Goal: Task Accomplishment & Management: Complete application form

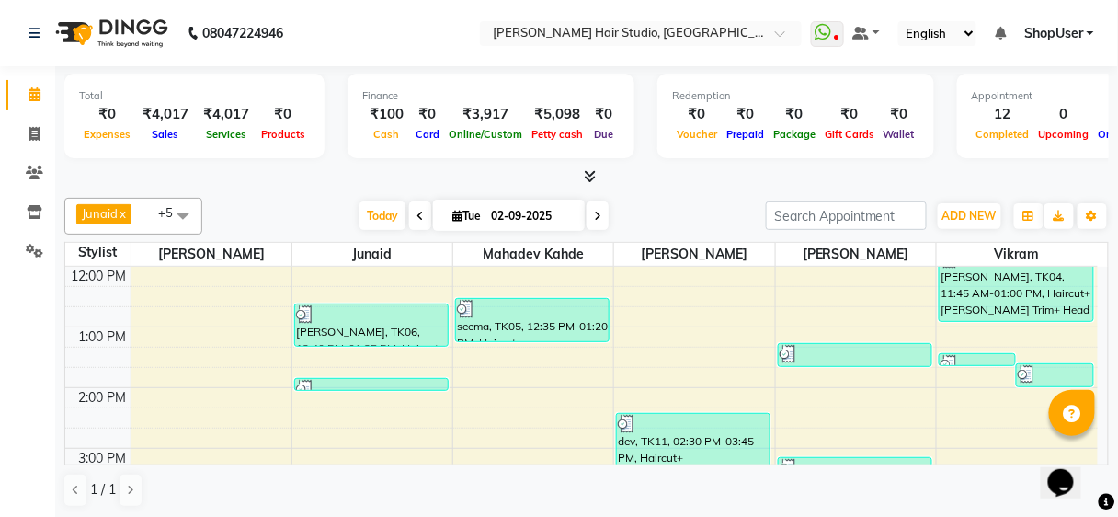
scroll to position [221, 0]
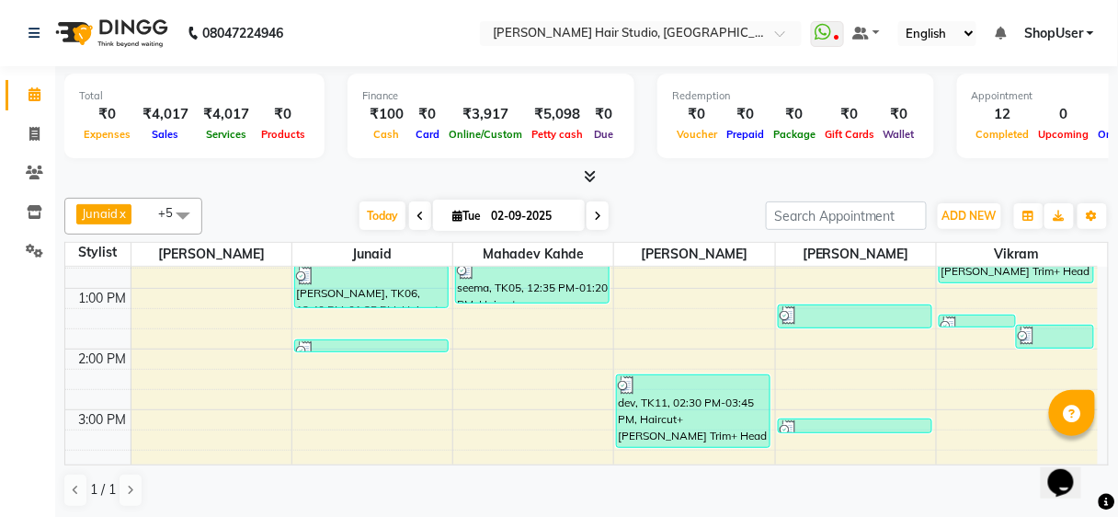
click at [1074, 514] on div "Total ₹0 Expenses ₹4,017 Sales ₹4,017 Services ₹0 Products Finance ₹100 Cash ₹0…" at bounding box center [586, 292] width 1063 height 453
click at [21, 131] on span at bounding box center [34, 134] width 32 height 21
select select "service"
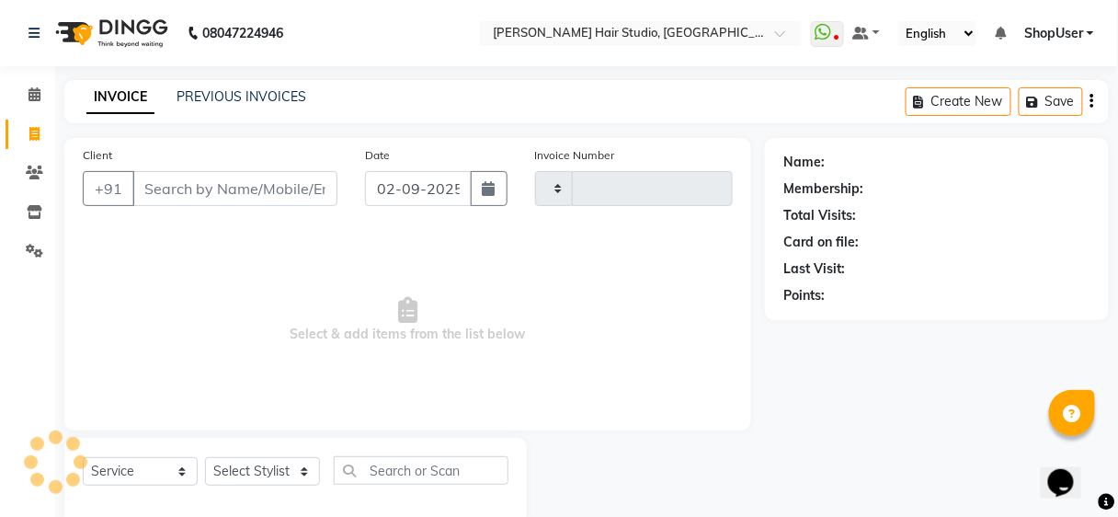
click at [219, 171] on input "Client" at bounding box center [234, 188] width 205 height 35
type input "9360"
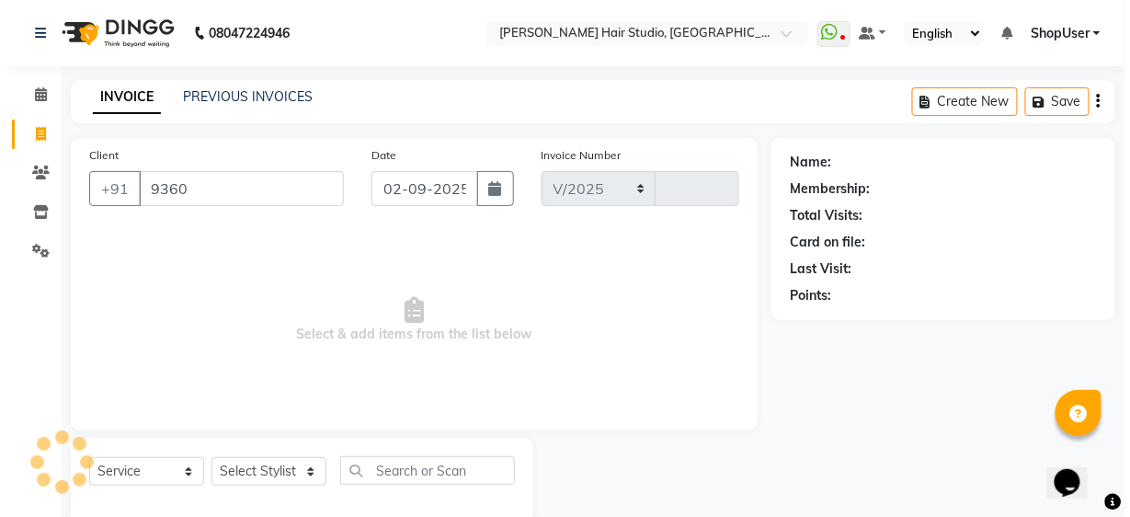
scroll to position [34, 0]
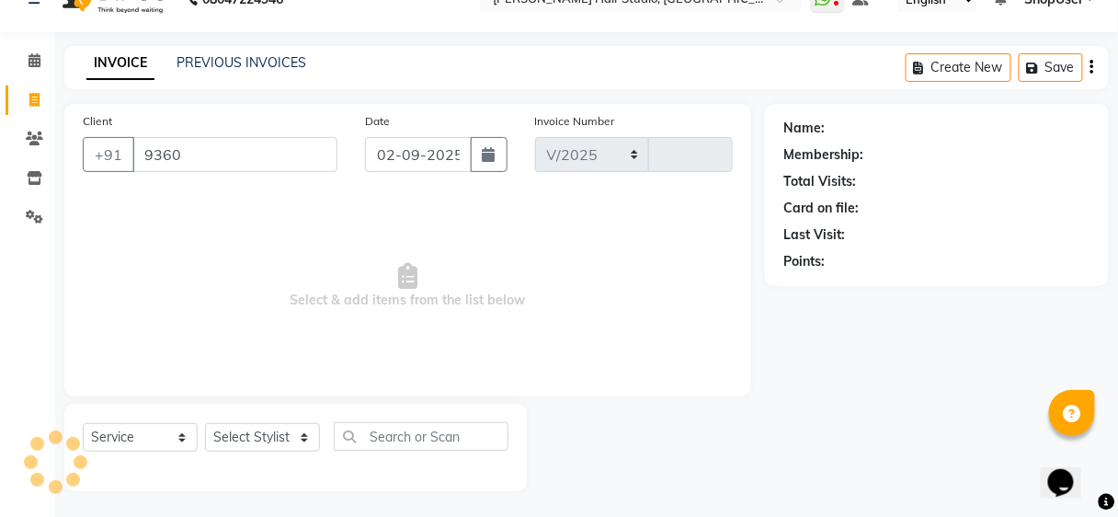
select select "627"
type input "4899"
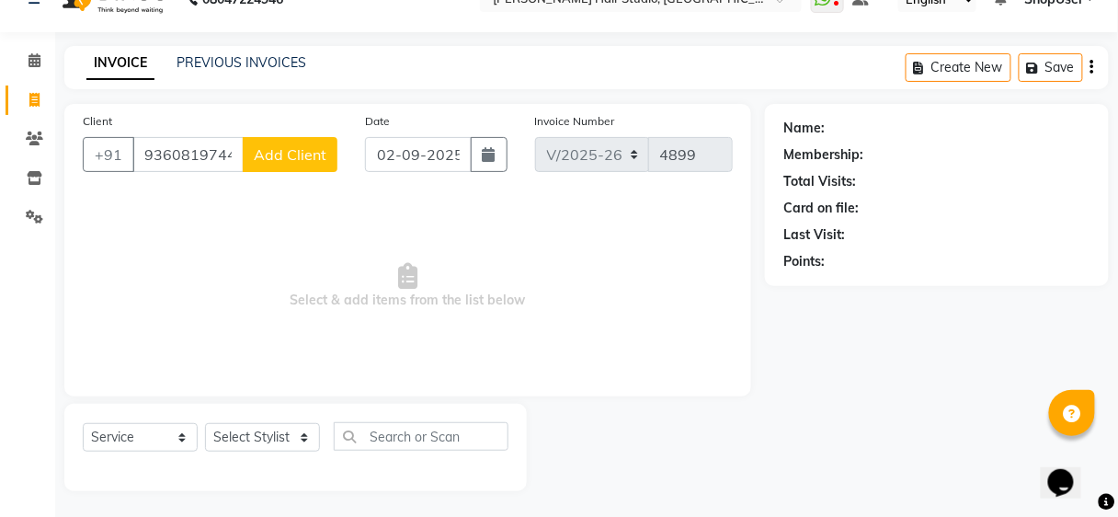
type input "9360819744"
click at [281, 167] on button "Add Client" at bounding box center [290, 154] width 95 height 35
select select "22"
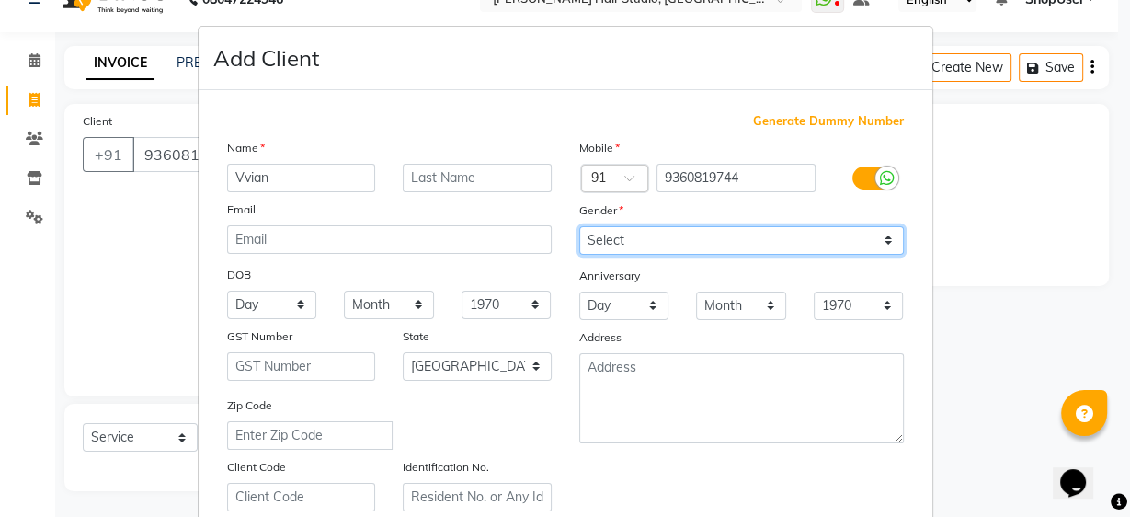
click at [718, 247] on select "Select [DEMOGRAPHIC_DATA] [DEMOGRAPHIC_DATA] Other Prefer Not To Say" at bounding box center [741, 240] width 325 height 29
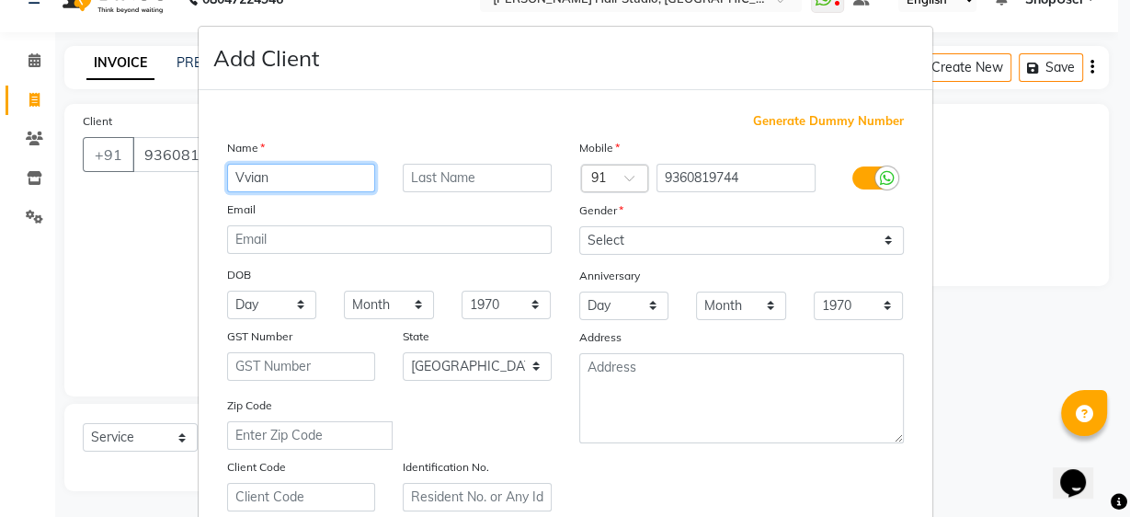
click at [235, 176] on input "Vvian" at bounding box center [301, 178] width 149 height 29
type input "[PERSON_NAME]"
drag, startPoint x: 570, startPoint y: 223, endPoint x: 594, endPoint y: 245, distance: 31.9
click at [572, 223] on div "Gender" at bounding box center [595, 213] width 59 height 26
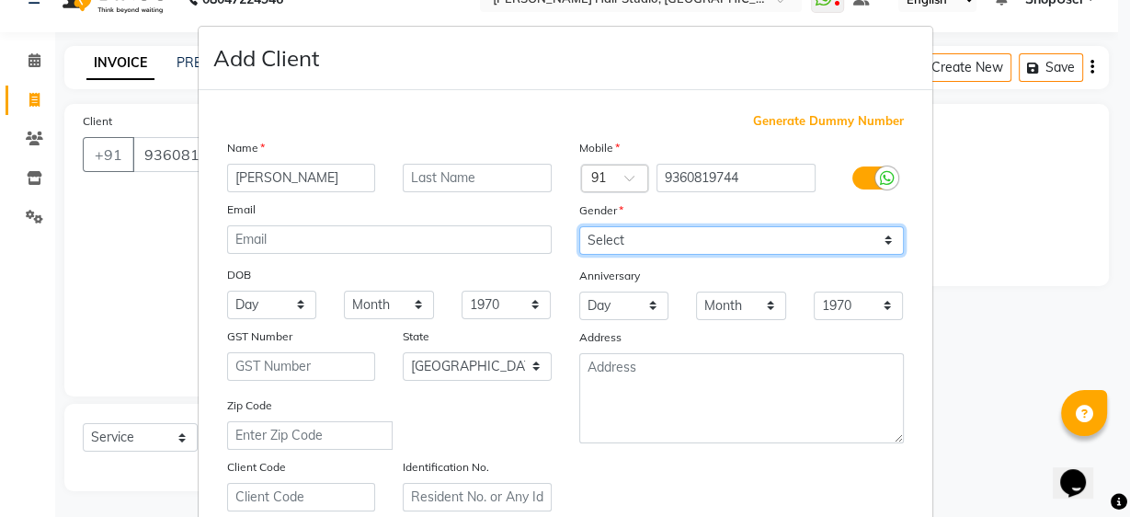
drag, startPoint x: 606, startPoint y: 239, endPoint x: 612, endPoint y: 246, distance: 9.8
click at [606, 239] on select "Select [DEMOGRAPHIC_DATA] [DEMOGRAPHIC_DATA] Other Prefer Not To Say" at bounding box center [741, 240] width 325 height 29
select select "[DEMOGRAPHIC_DATA]"
click at [579, 226] on select "Select [DEMOGRAPHIC_DATA] [DEMOGRAPHIC_DATA] Other Prefer Not To Say" at bounding box center [741, 240] width 325 height 29
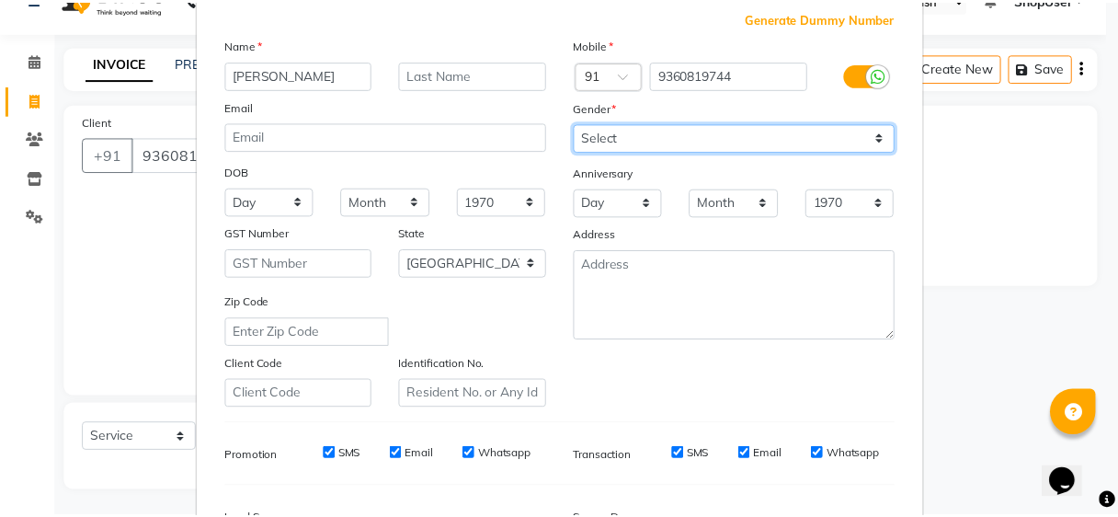
scroll to position [294, 0]
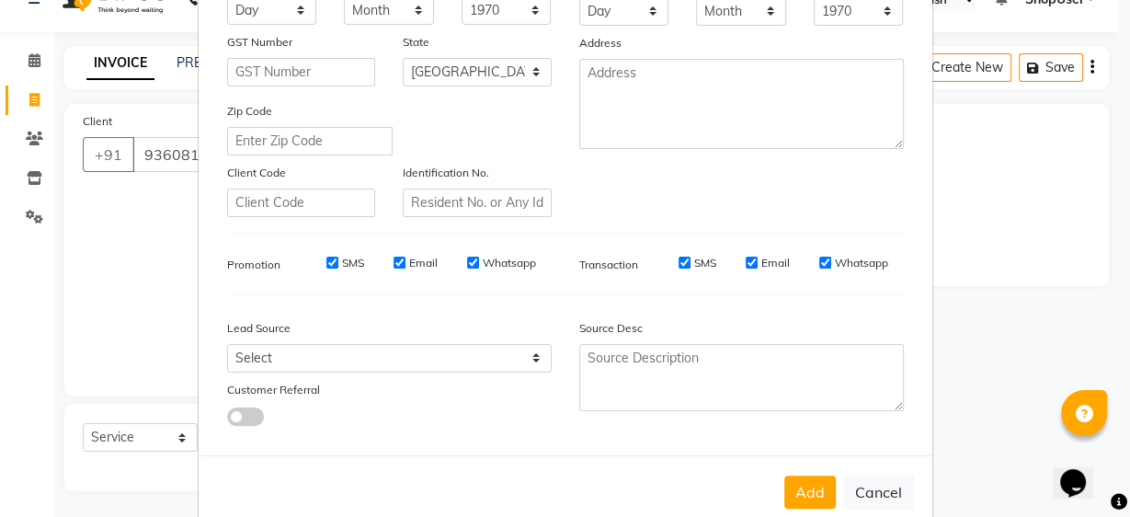
drag, startPoint x: 814, startPoint y: 504, endPoint x: 778, endPoint y: 503, distance: 35.9
click at [812, 504] on button "Add" at bounding box center [809, 491] width 51 height 33
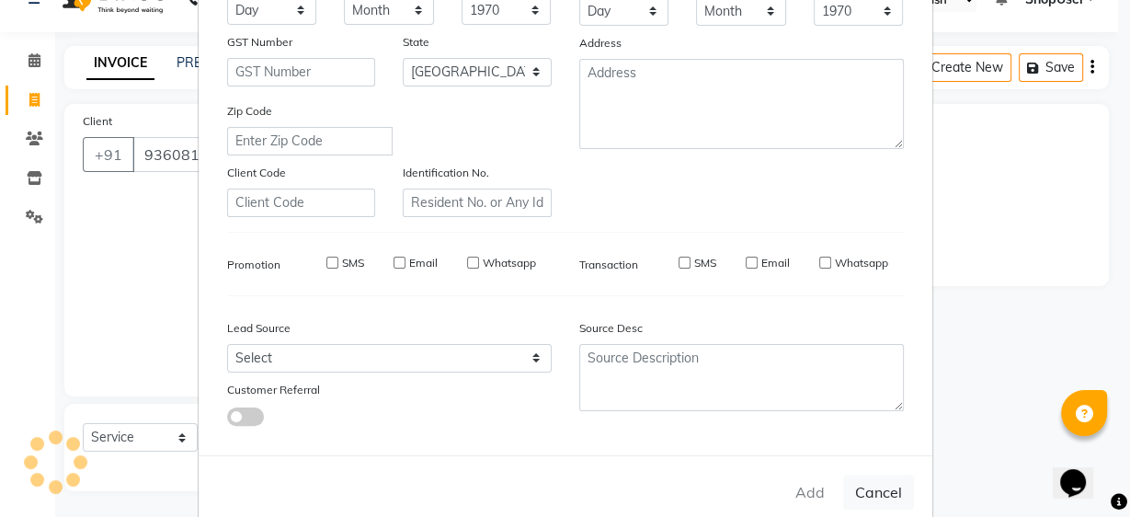
select select
select select "null"
select select
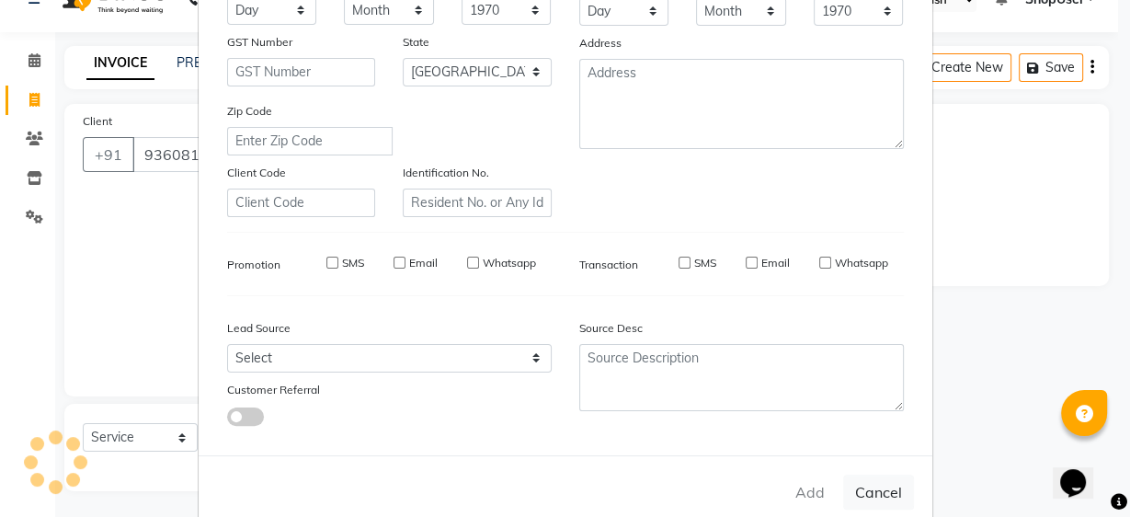
select select
checkbox input "false"
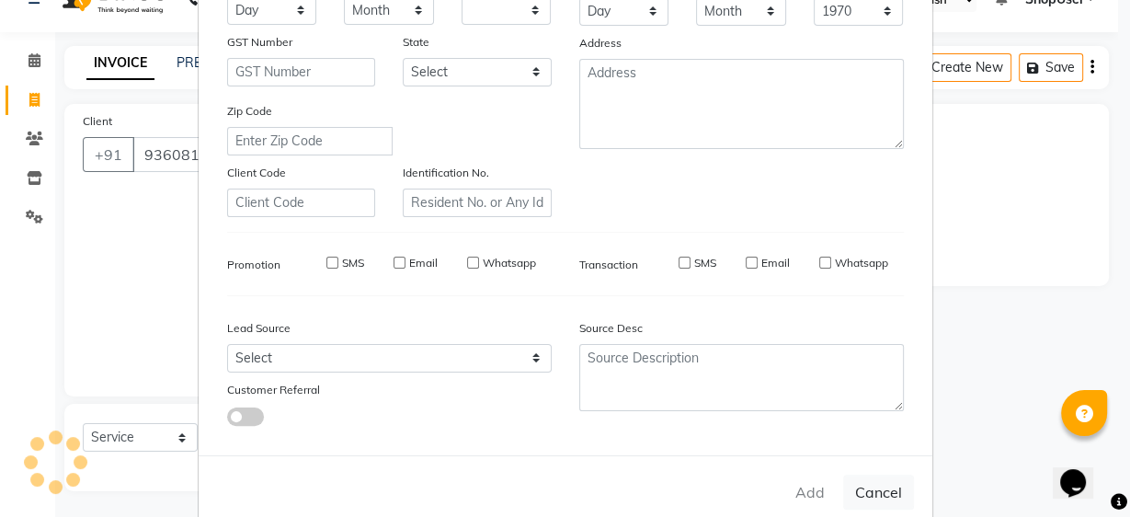
checkbox input "false"
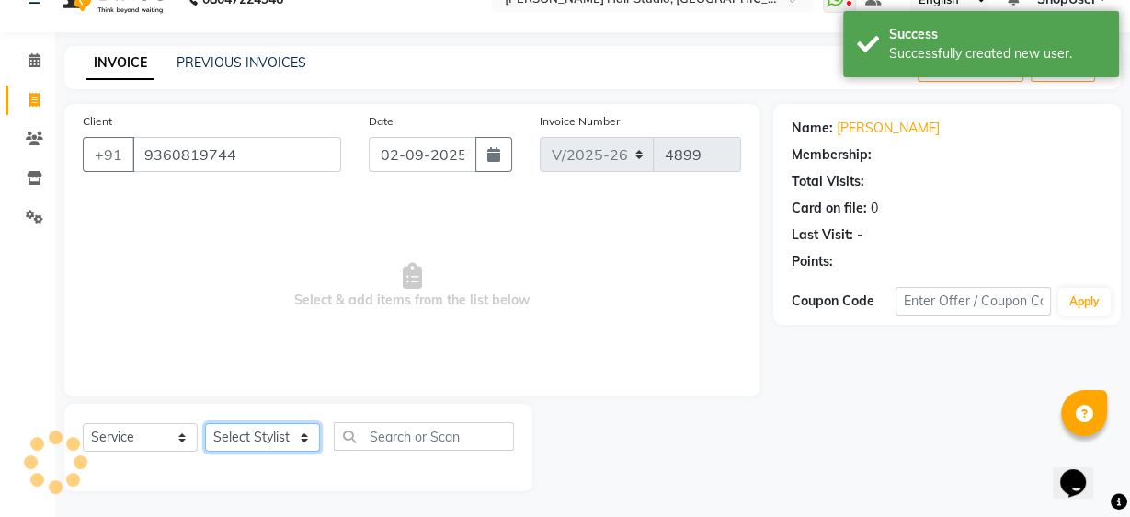
click at [279, 438] on select "Select Stylist [PERSON_NAME] [PERSON_NAME] Avinash [PERSON_NAME] kahde [PERSON_…" at bounding box center [262, 437] width 115 height 29
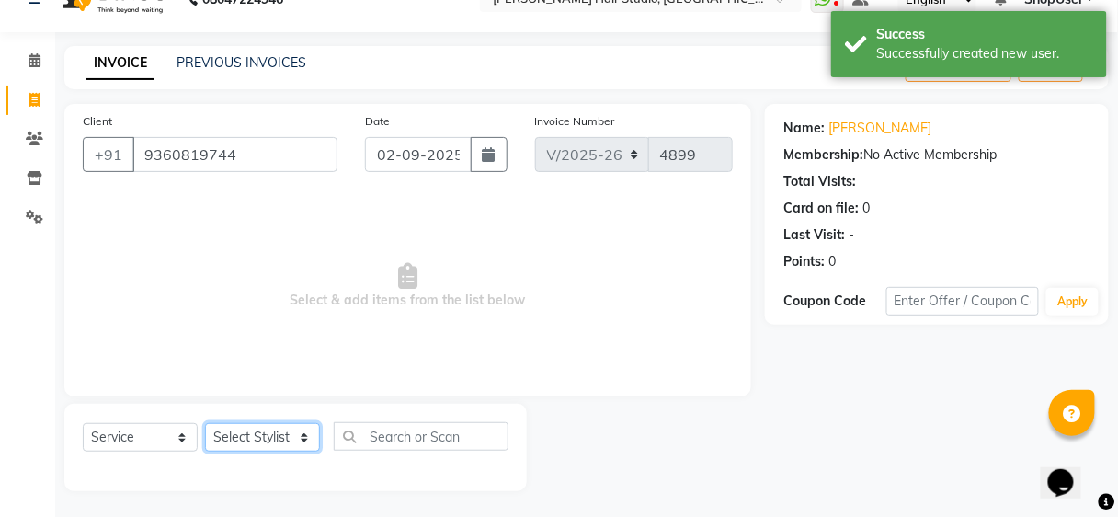
select select "50524"
click at [205, 423] on select "Select Stylist [PERSON_NAME] [PERSON_NAME] Avinash [PERSON_NAME] kahde [PERSON_…" at bounding box center [262, 437] width 115 height 29
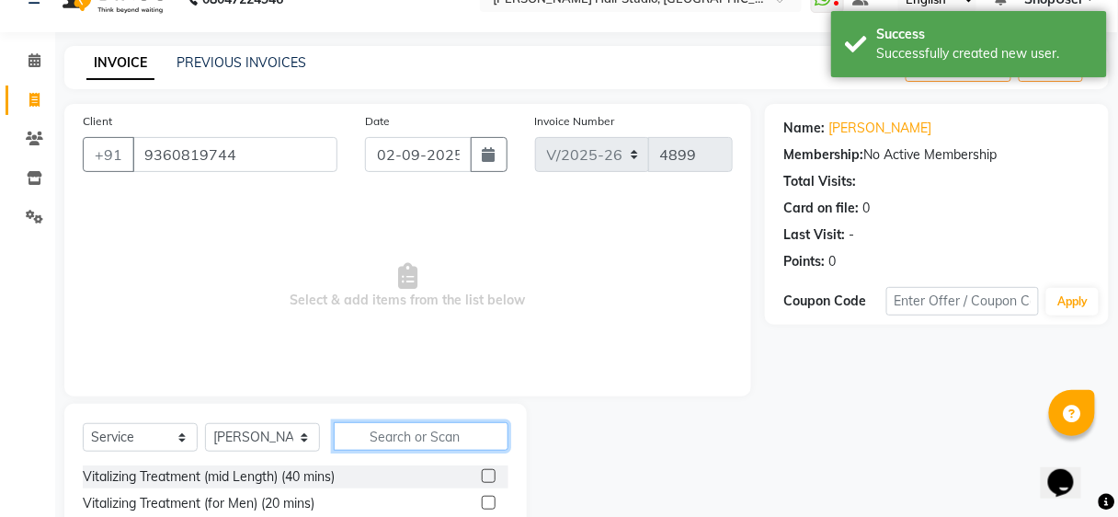
click at [411, 432] on input "text" at bounding box center [421, 436] width 175 height 29
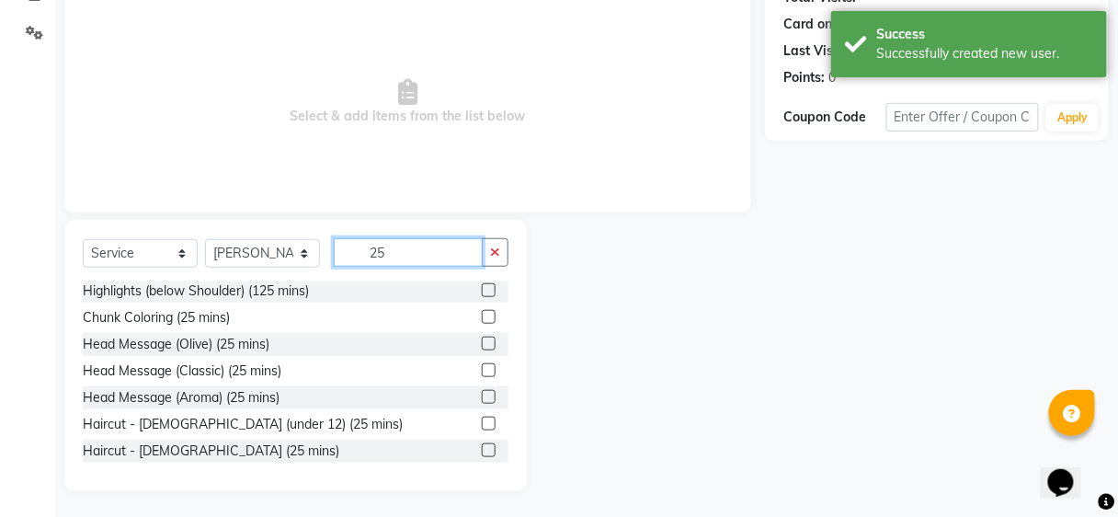
type input "25"
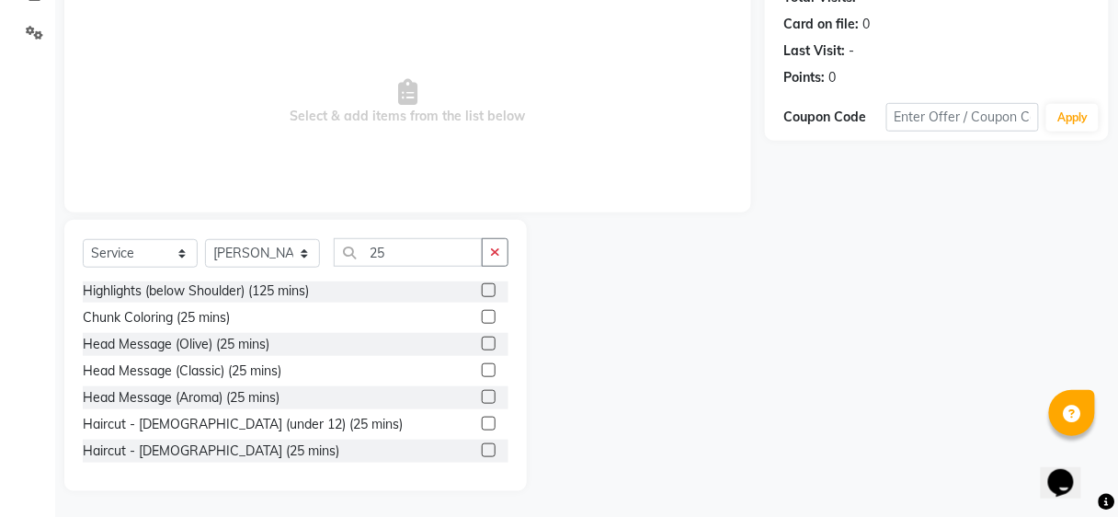
click at [484, 449] on label at bounding box center [489, 450] width 14 height 14
click at [484, 449] on input "checkbox" at bounding box center [488, 451] width 12 height 12
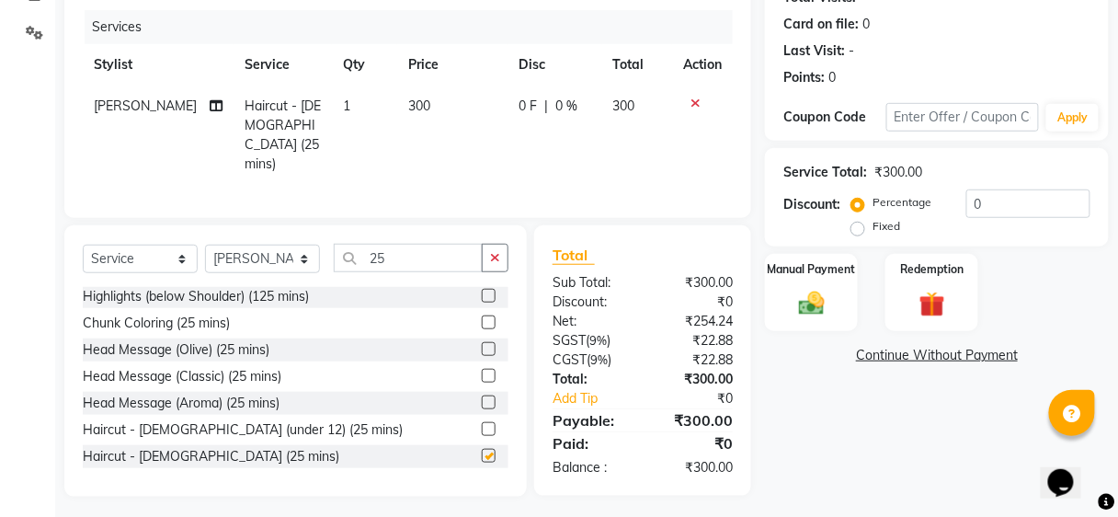
checkbox input "false"
click at [839, 320] on div "Manual Payment" at bounding box center [811, 292] width 97 height 81
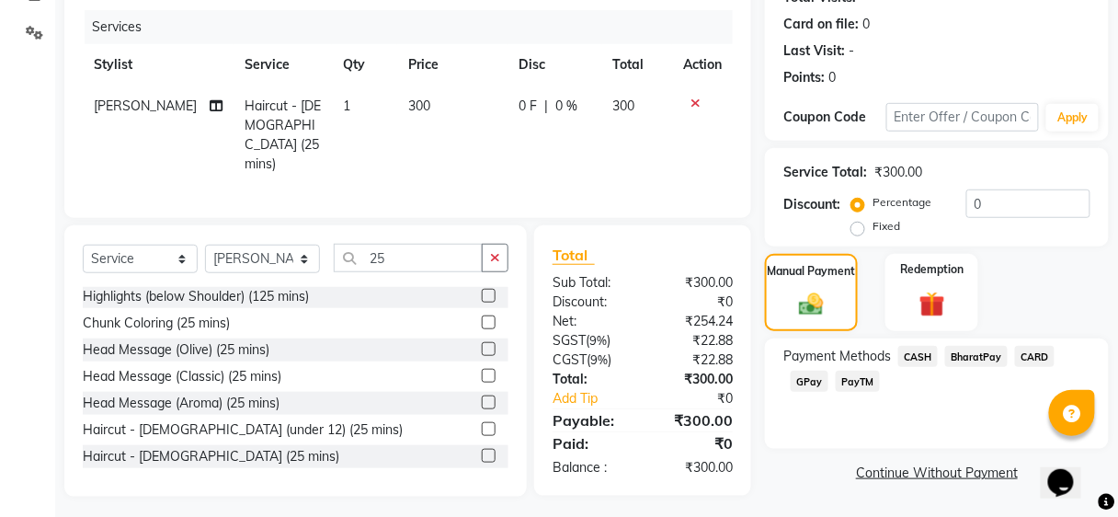
click at [995, 356] on span "BharatPay" at bounding box center [976, 356] width 63 height 21
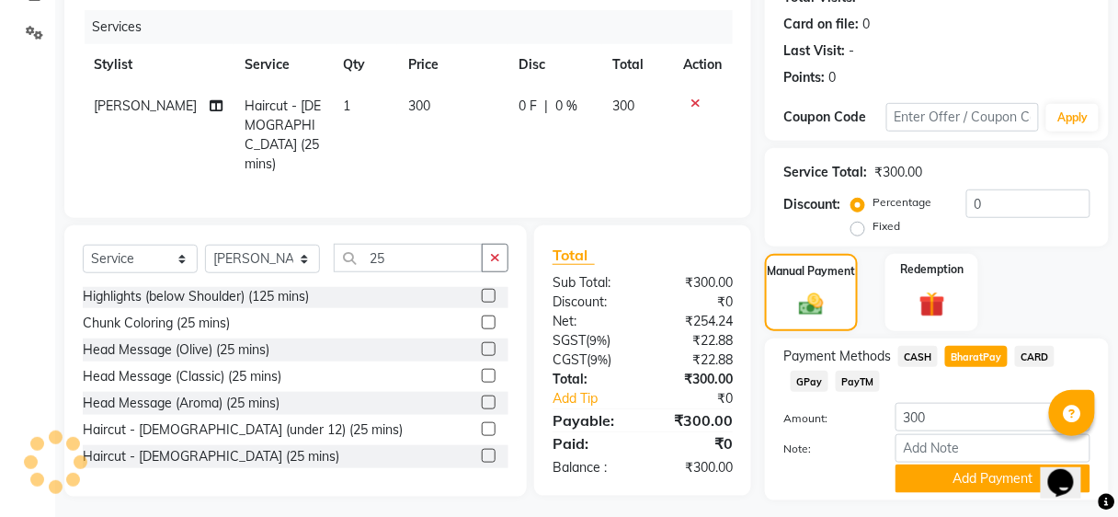
scroll to position [265, 0]
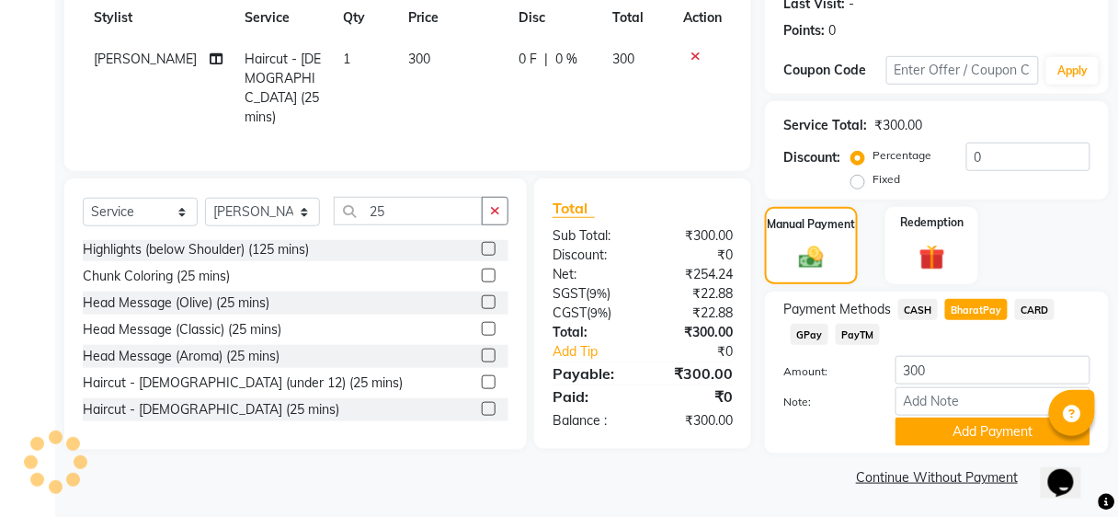
click at [966, 448] on div "Payment Methods CASH BharatPay CARD GPay PayTM Amount: 300 Note: Add Payment" at bounding box center [937, 372] width 344 height 162
click at [966, 437] on button "Add Payment" at bounding box center [993, 431] width 195 height 29
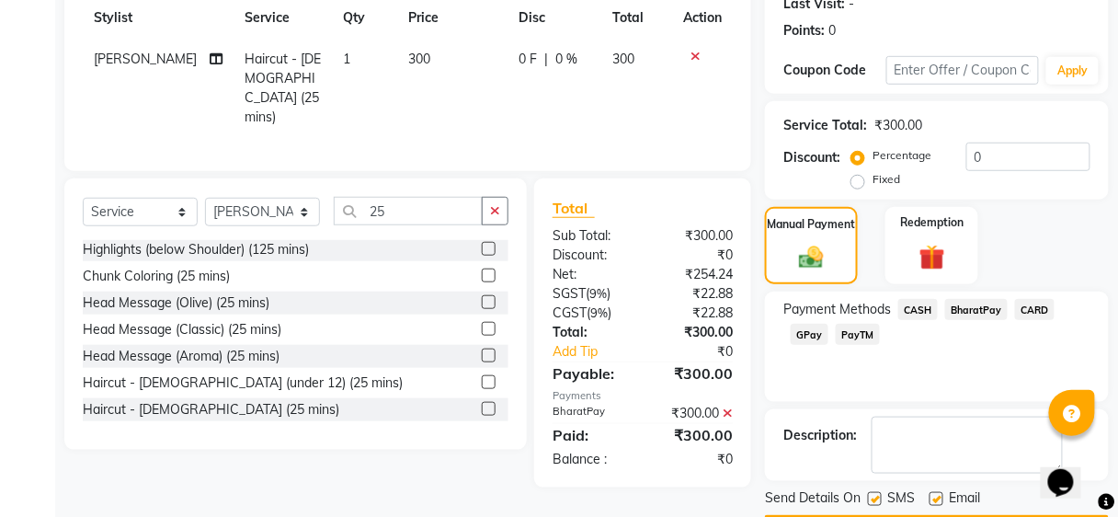
scroll to position [316, 0]
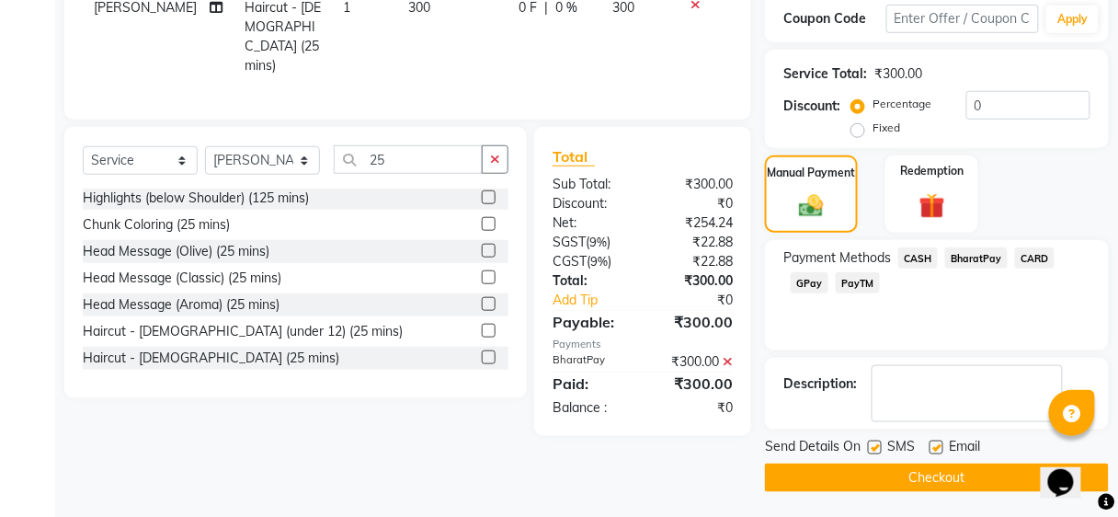
click at [954, 469] on button "Checkout" at bounding box center [937, 477] width 344 height 29
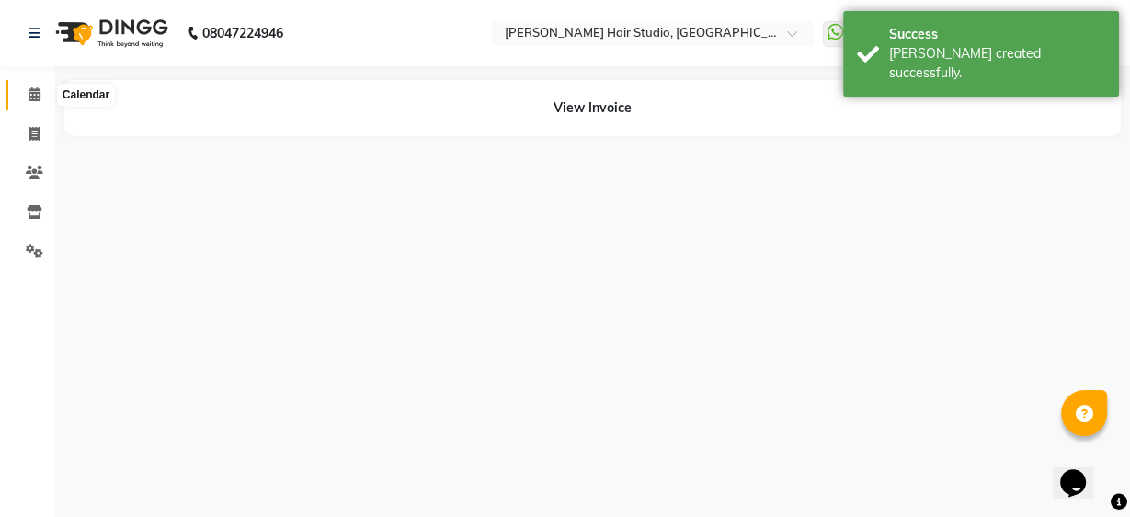
click at [21, 98] on span at bounding box center [34, 95] width 32 height 21
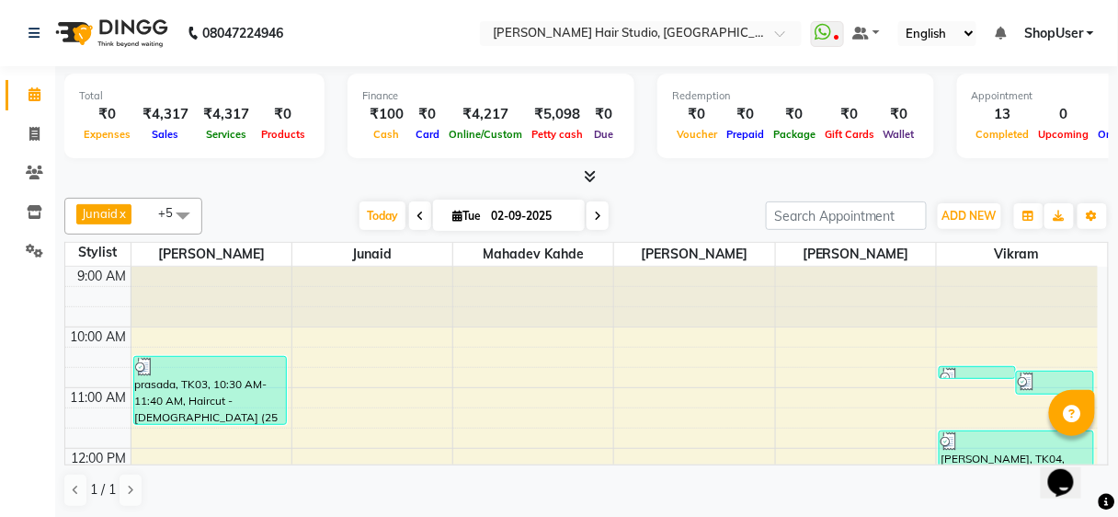
scroll to position [368, 0]
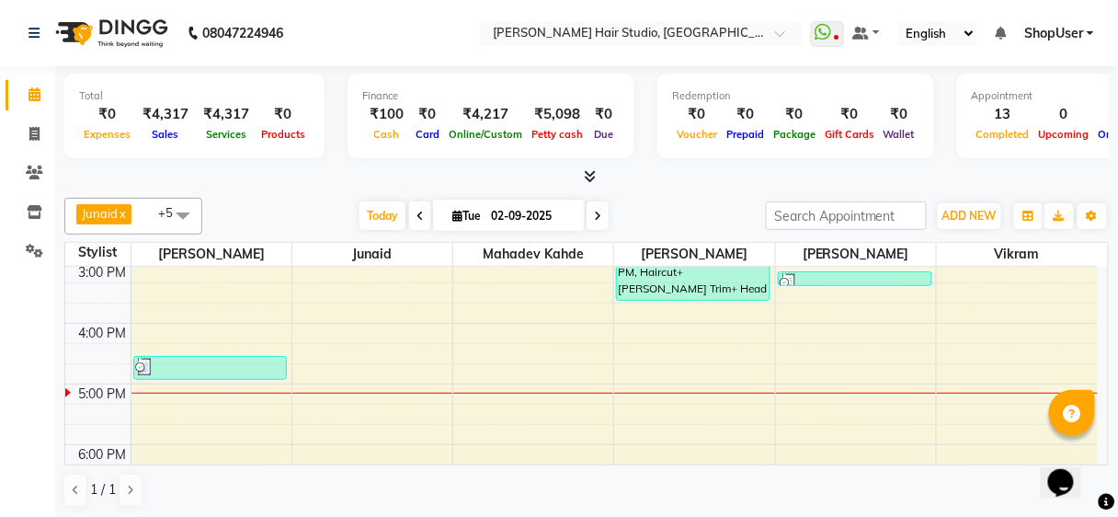
click at [158, 215] on span "+5" at bounding box center [172, 212] width 29 height 15
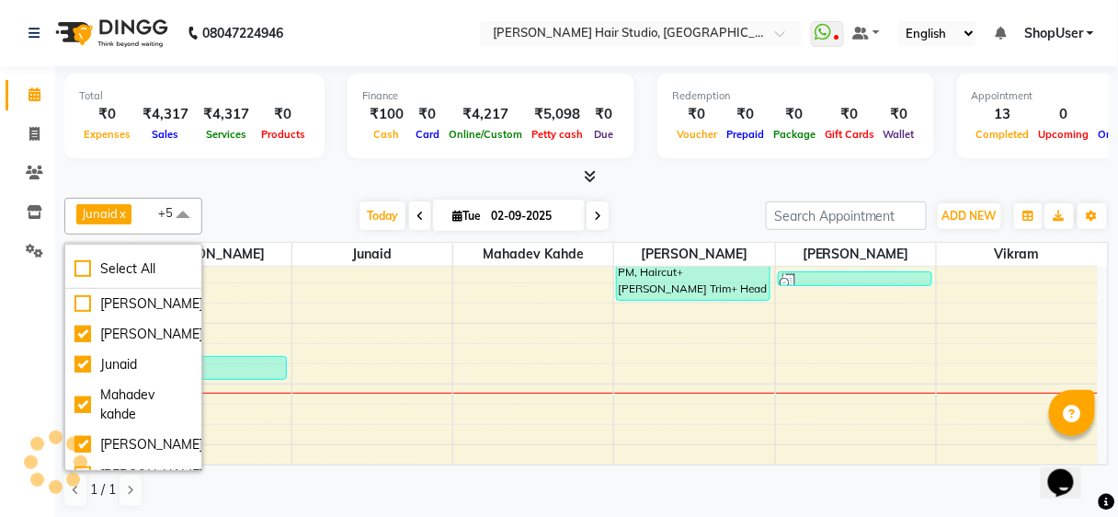
click at [177, 228] on span at bounding box center [183, 215] width 37 height 35
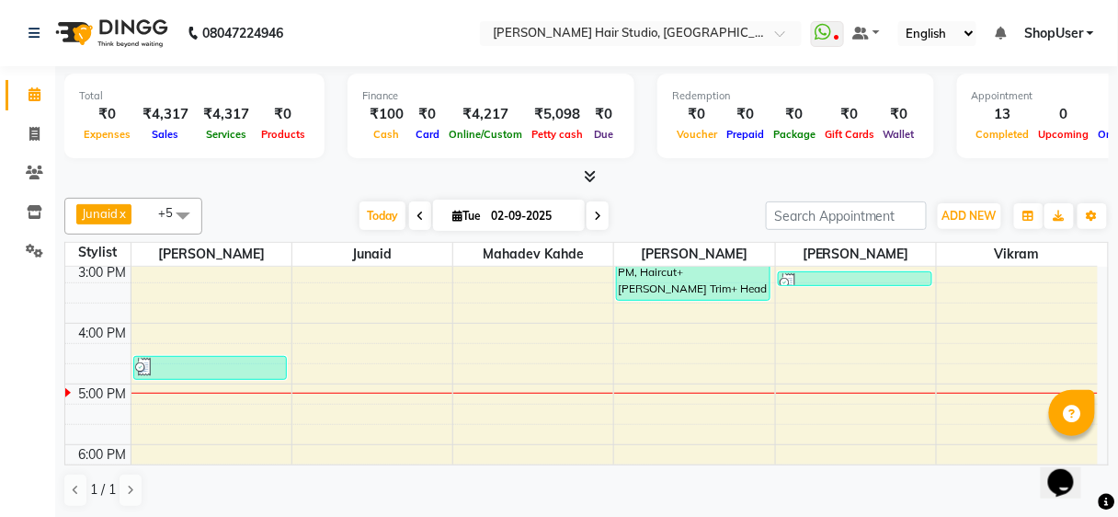
click at [190, 207] on span at bounding box center [183, 215] width 37 height 35
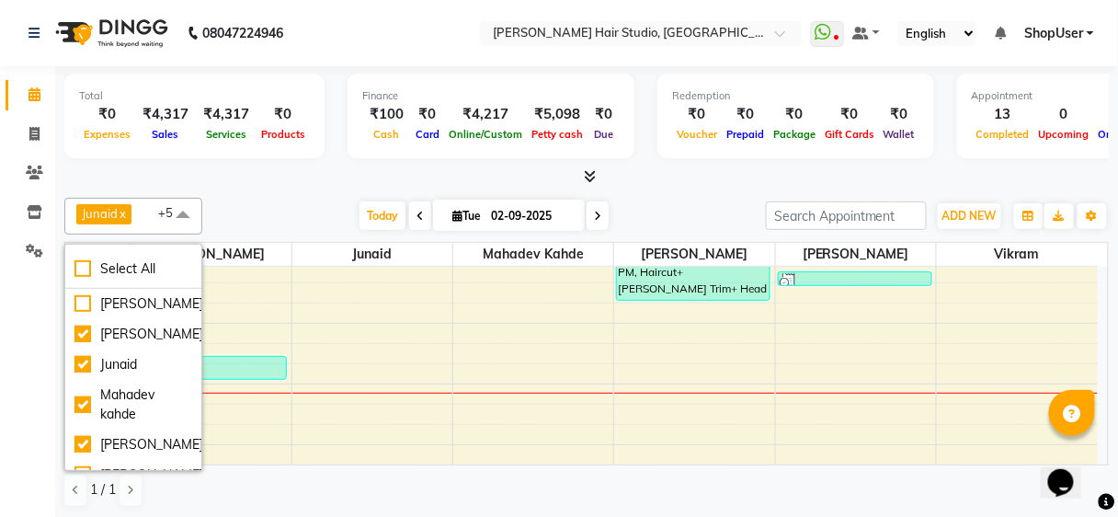
click at [190, 207] on span at bounding box center [183, 215] width 37 height 35
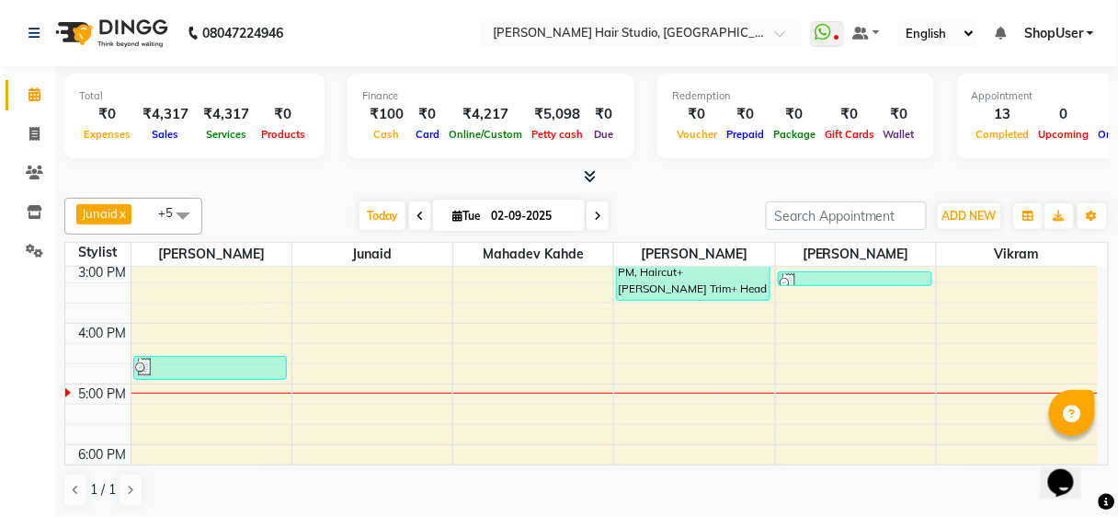
click at [190, 207] on span at bounding box center [183, 215] width 37 height 35
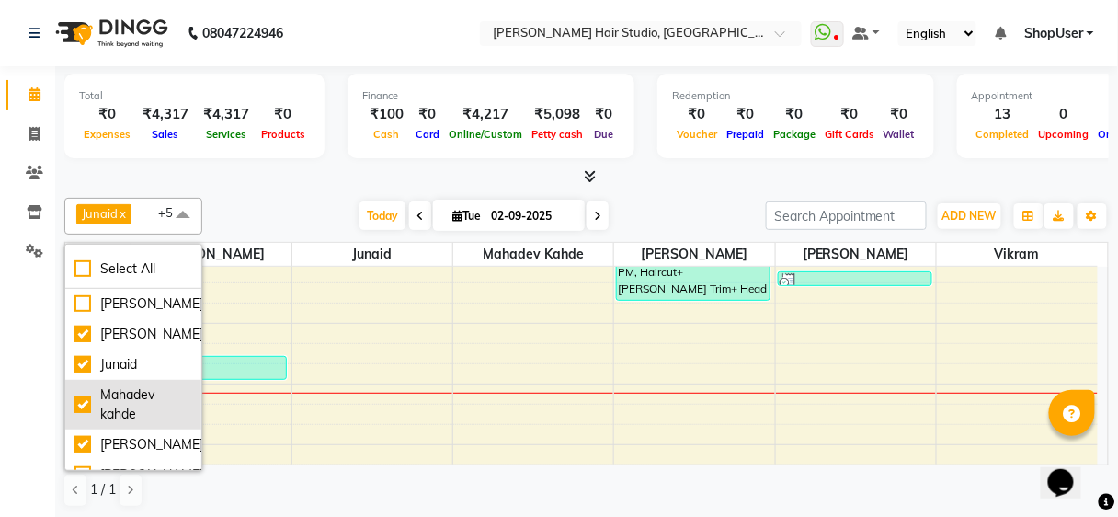
scroll to position [74, 0]
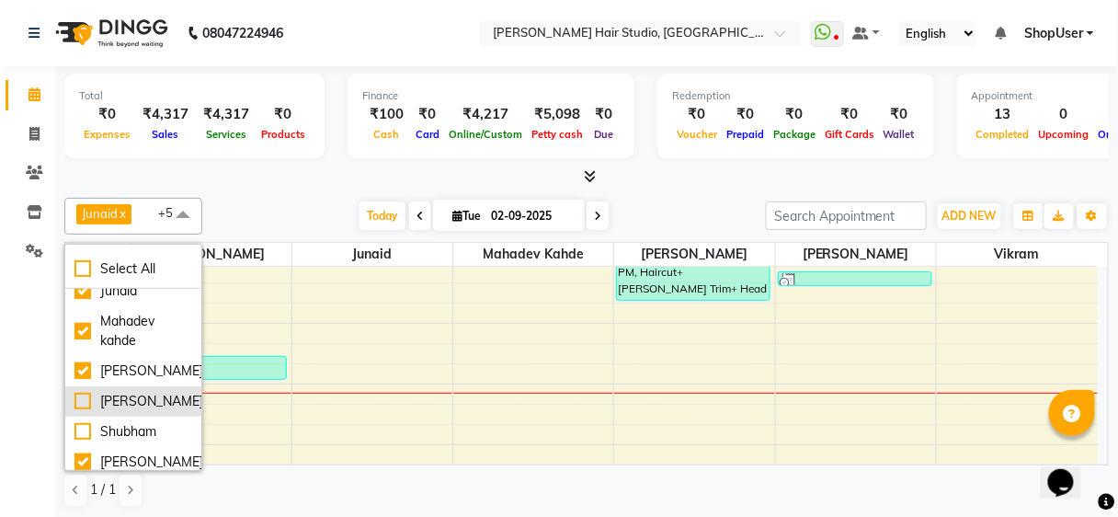
click at [152, 395] on div "[PERSON_NAME]" at bounding box center [133, 401] width 118 height 19
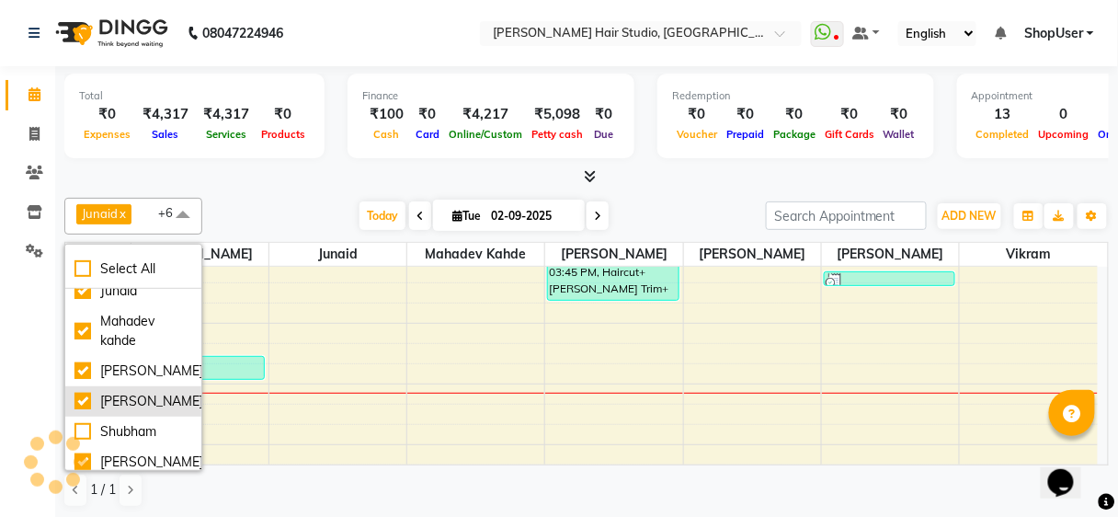
click at [153, 395] on div "[PERSON_NAME]" at bounding box center [133, 401] width 118 height 19
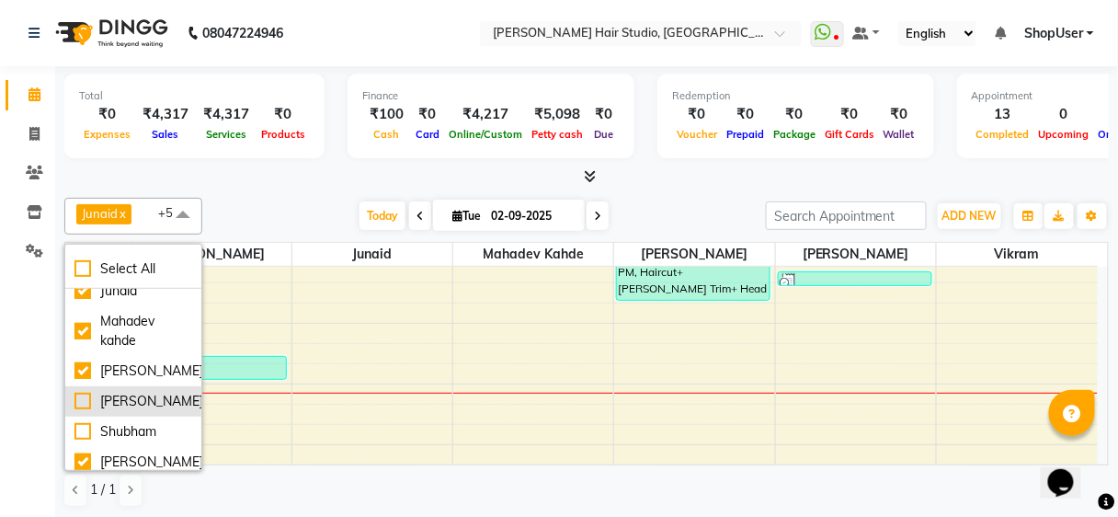
click at [160, 392] on div "[PERSON_NAME]" at bounding box center [133, 401] width 118 height 19
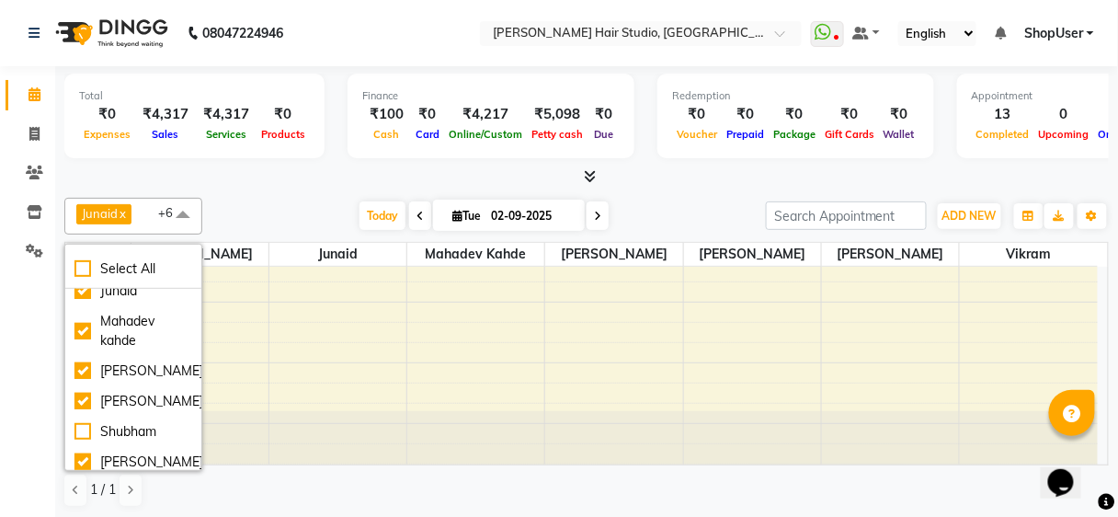
scroll to position [635, 0]
click at [108, 409] on div "[PERSON_NAME]" at bounding box center [133, 401] width 118 height 19
checkbox input "false"
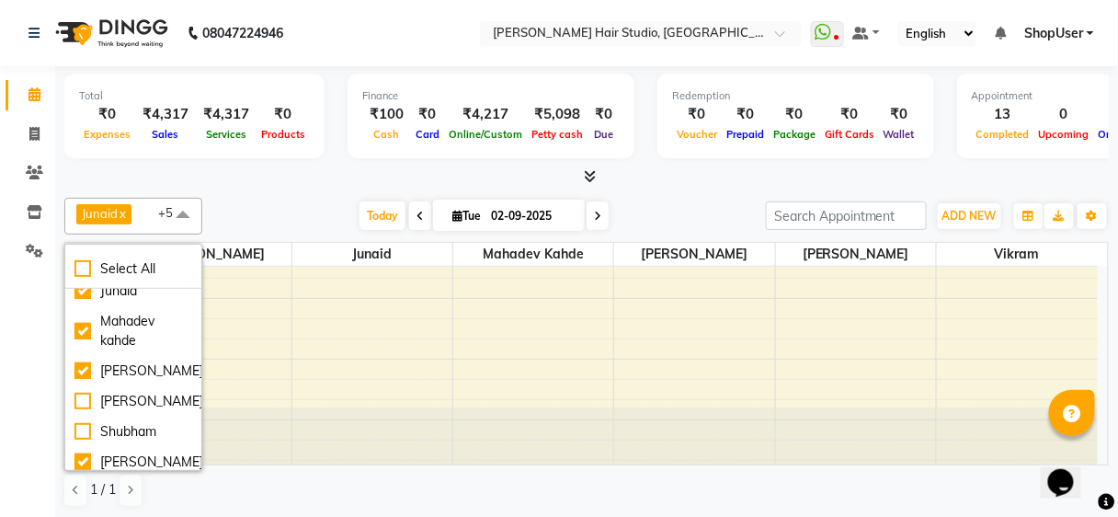
click at [320, 168] on div at bounding box center [586, 176] width 1045 height 19
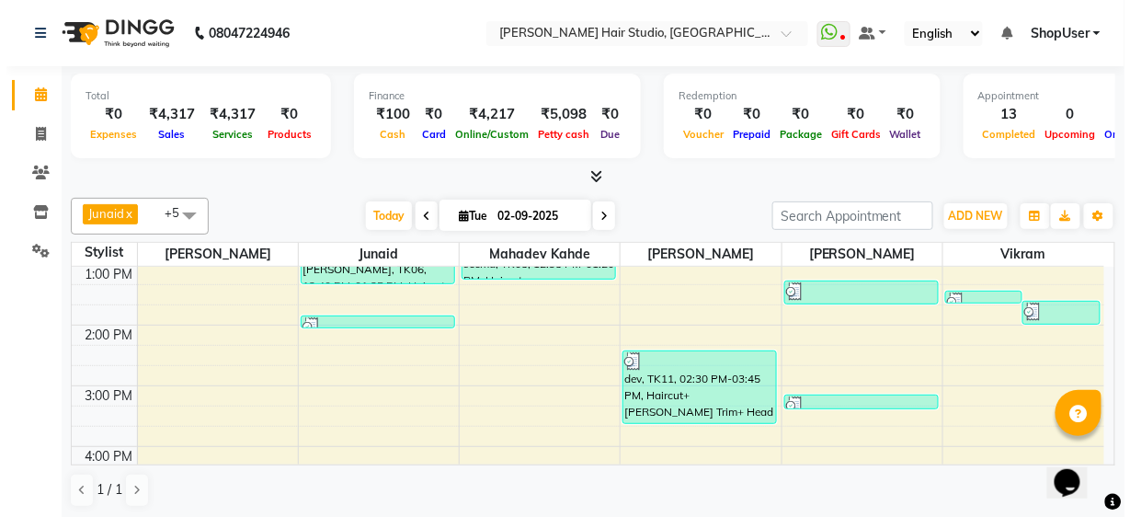
scroll to position [294, 0]
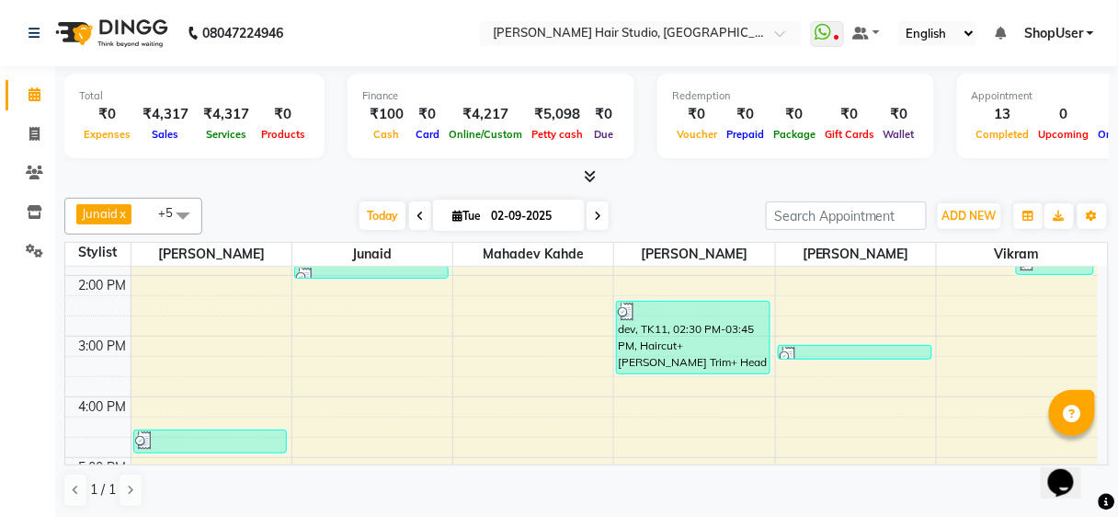
click at [1056, 33] on span "ShopUser" at bounding box center [1053, 33] width 59 height 19
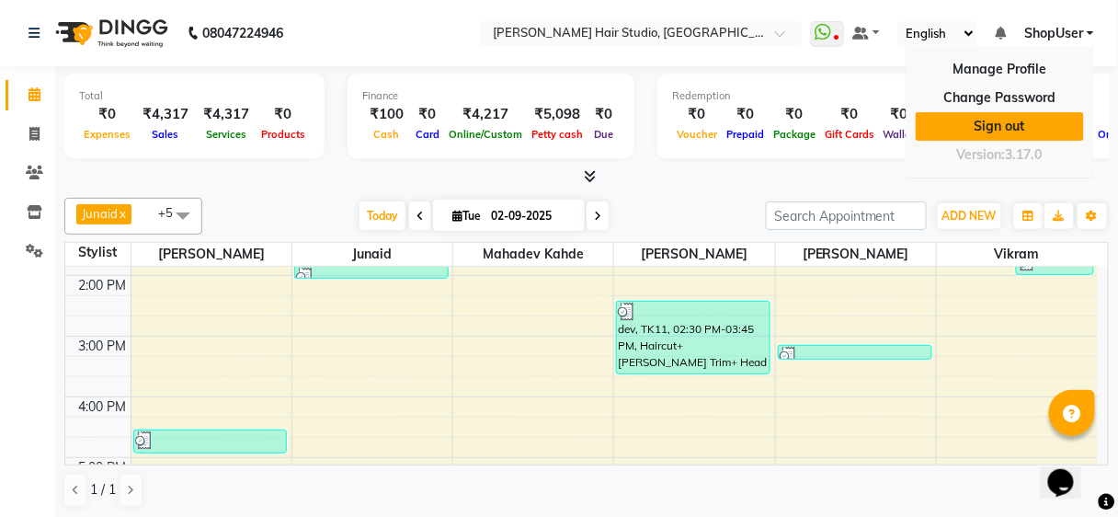
click at [1013, 130] on link "Sign out" at bounding box center [1000, 126] width 168 height 29
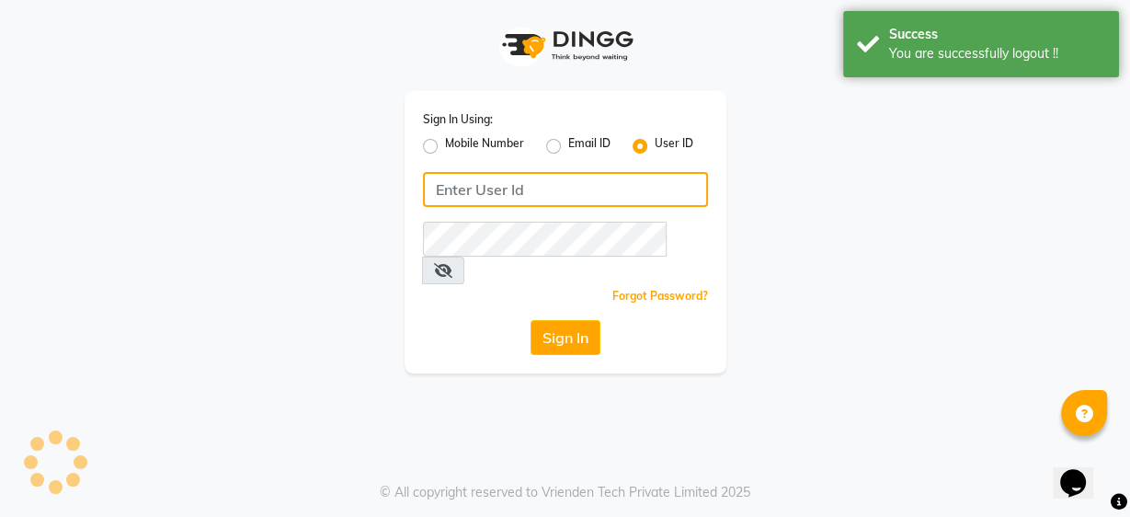
type input "9860439414"
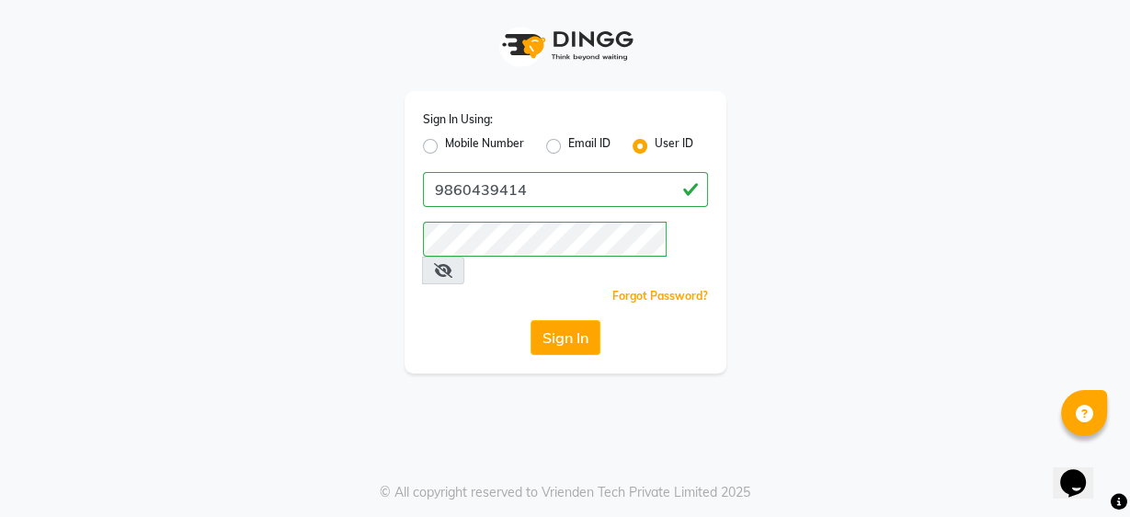
click at [445, 144] on label "Mobile Number" at bounding box center [484, 146] width 79 height 22
click at [445, 144] on input "Mobile Number" at bounding box center [451, 141] width 12 height 12
radio input "true"
radio input "false"
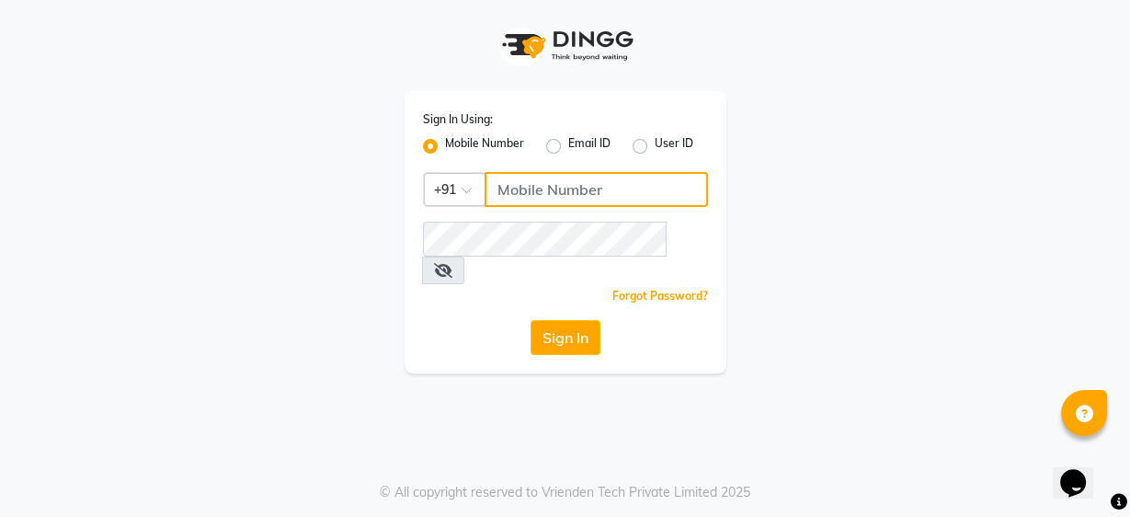
click at [580, 188] on input "Username" at bounding box center [596, 189] width 223 height 35
type input "9637373219"
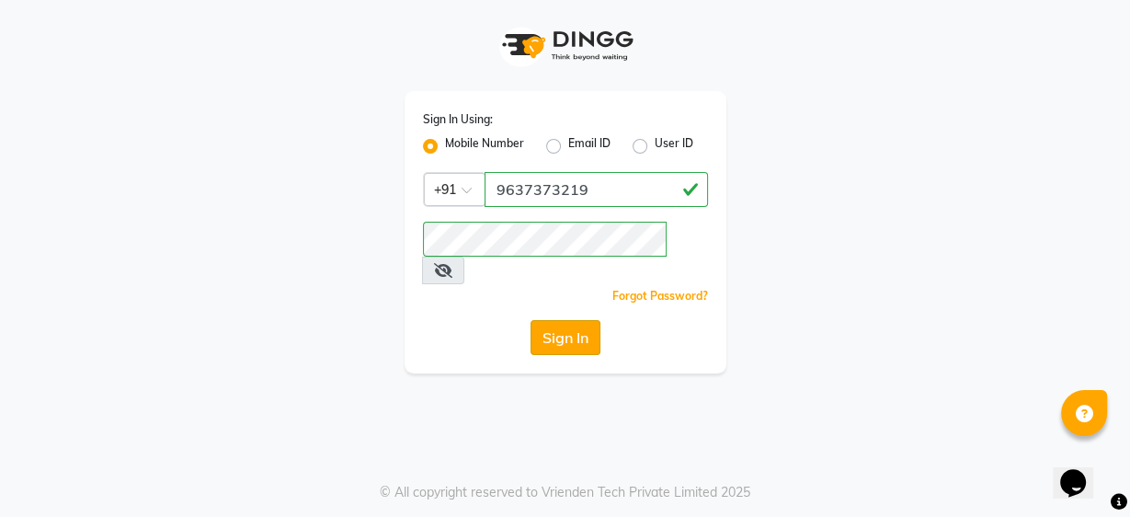
click at [566, 320] on button "Sign In" at bounding box center [566, 337] width 70 height 35
click at [566, 320] on div "Sign In" at bounding box center [565, 337] width 285 height 35
